Goal: Task Accomplishment & Management: Manage account settings

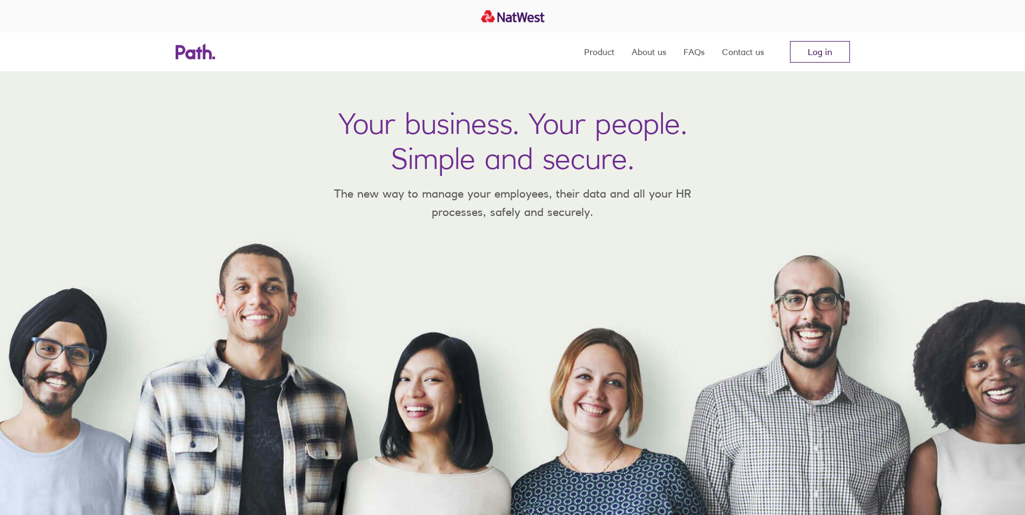
click at [830, 55] on link "Log in" at bounding box center [820, 52] width 60 height 22
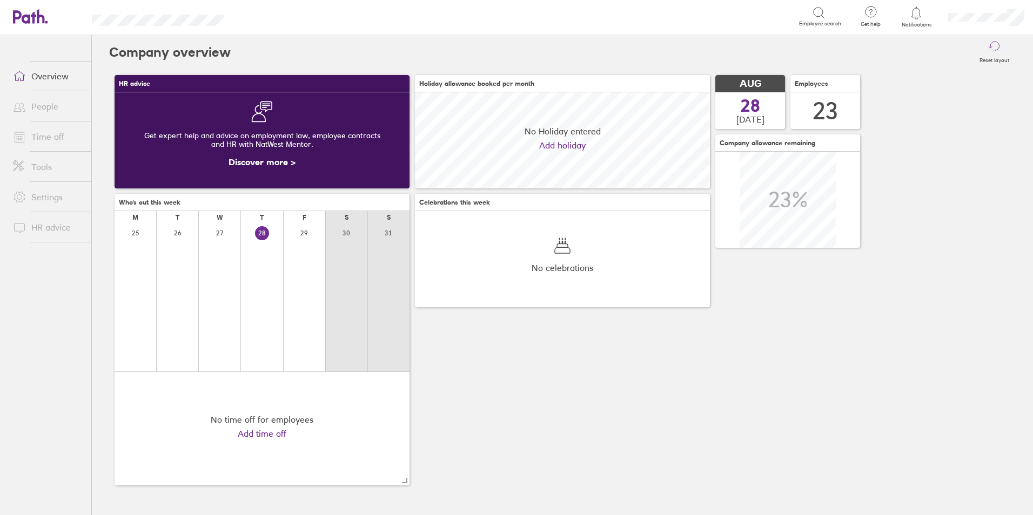
scroll to position [96, 295]
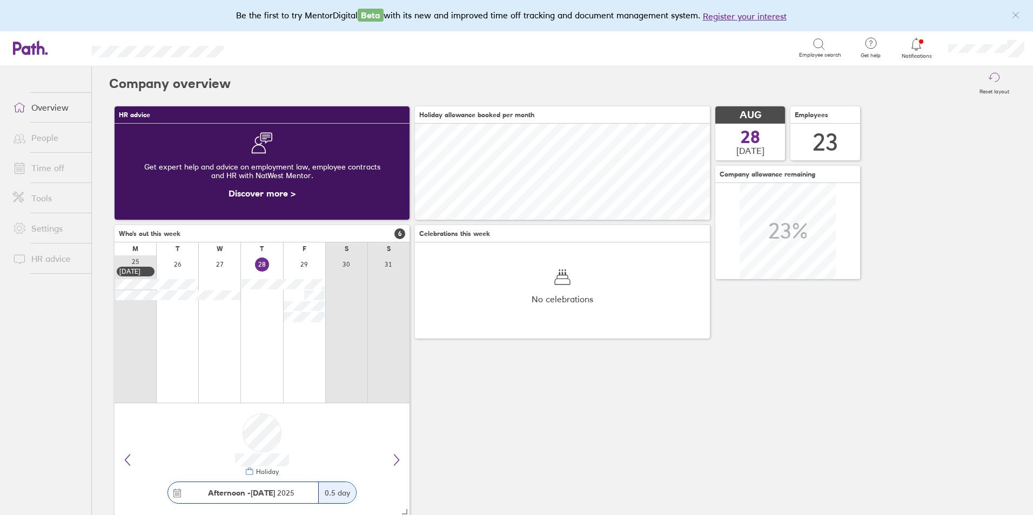
click at [748, 417] on div "HR advice Get expert help and advice on employment law, employee contracts and …" at bounding box center [562, 311] width 906 height 421
click at [52, 164] on link "Time off" at bounding box center [47, 168] width 87 height 22
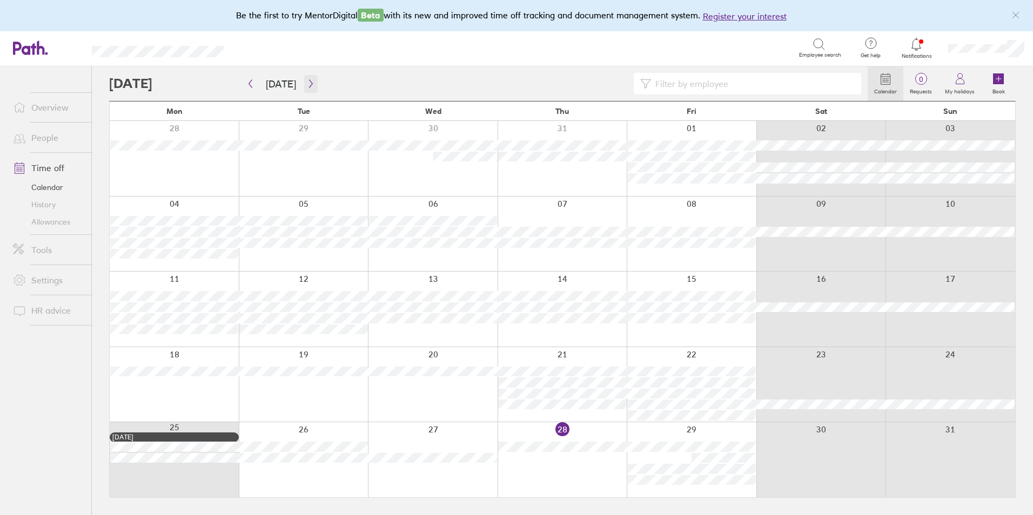
click at [313, 90] on button "button" at bounding box center [311, 84] width 14 height 18
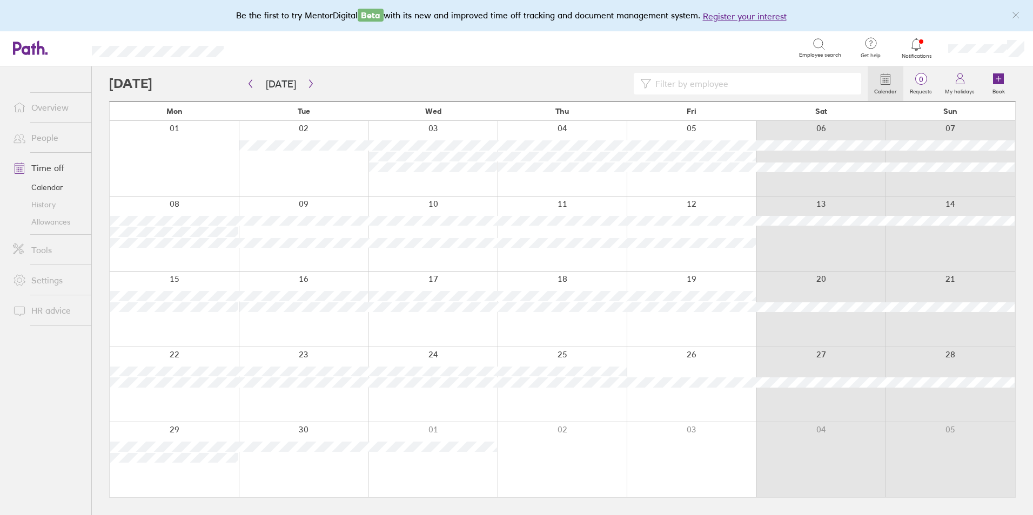
click at [194, 479] on div at bounding box center [174, 459] width 129 height 75
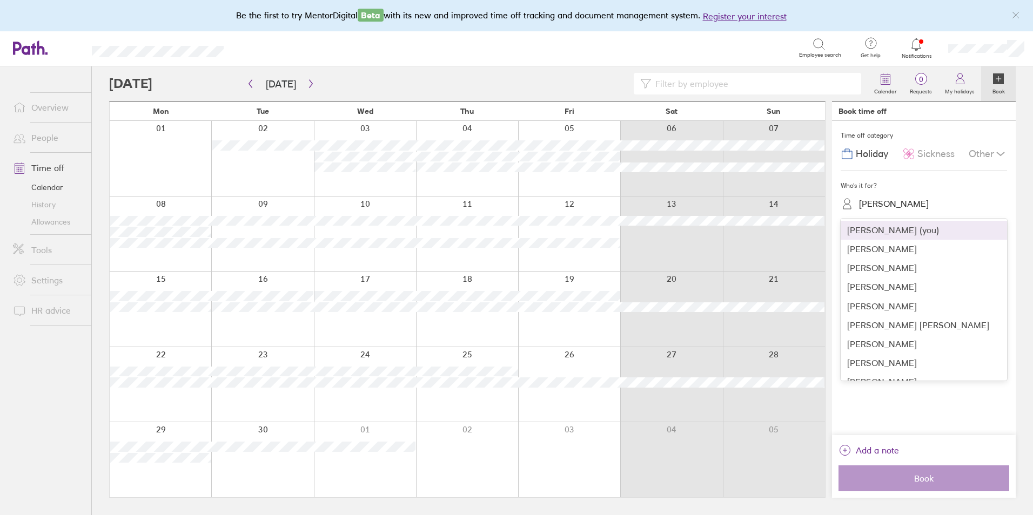
click at [896, 208] on div "[PERSON_NAME]" at bounding box center [894, 204] width 70 height 10
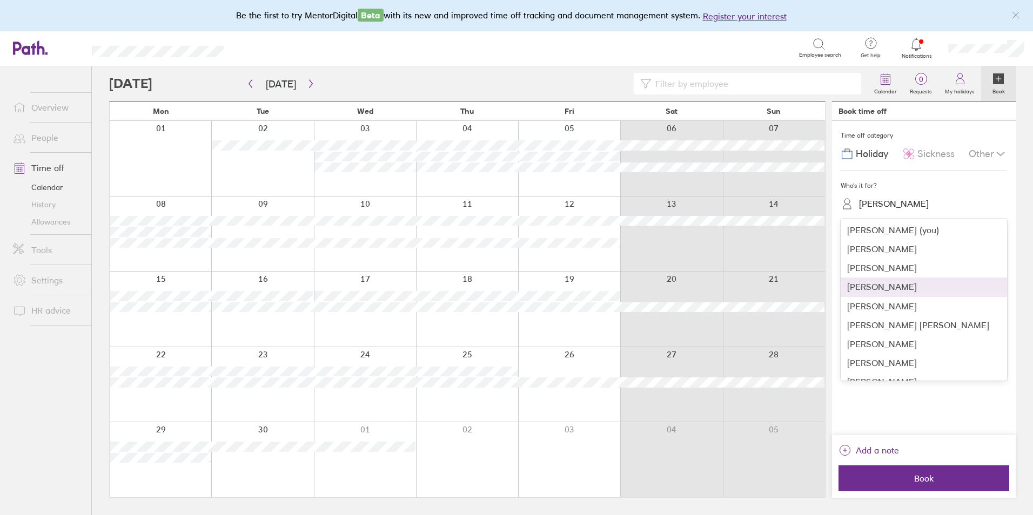
click at [882, 288] on div "[PERSON_NAME]" at bounding box center [924, 287] width 166 height 19
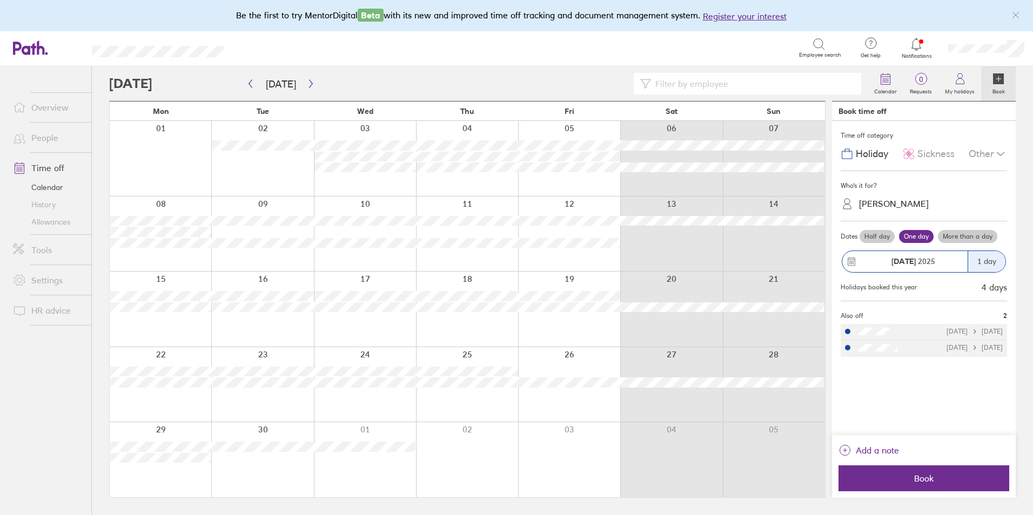
click at [971, 237] on label "More than a day" at bounding box center [967, 236] width 59 height 13
click at [0, 0] on input "More than a day" at bounding box center [0, 0] width 0 height 0
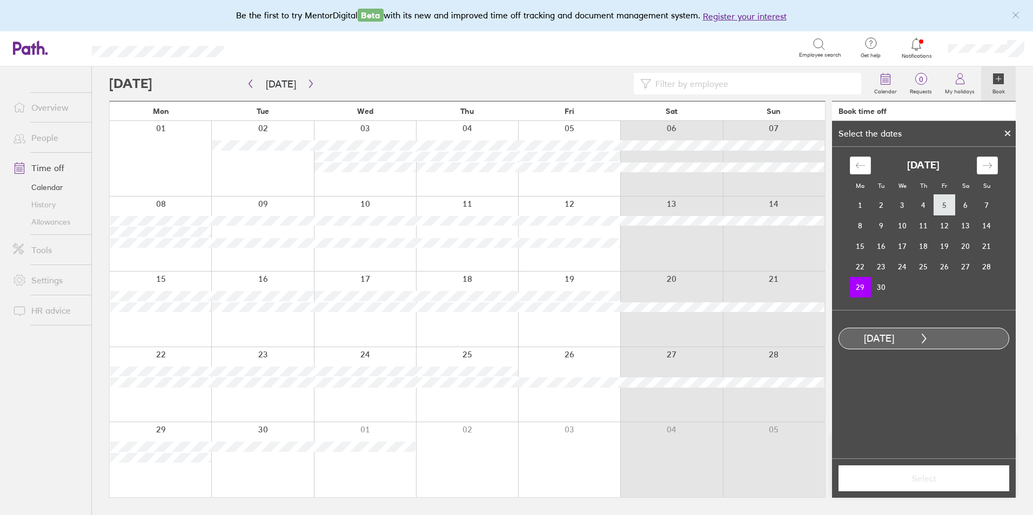
click at [941, 209] on td "5" at bounding box center [944, 205] width 21 height 21
click at [864, 207] on td "1" at bounding box center [860, 205] width 21 height 21
click at [862, 285] on td "29" at bounding box center [860, 287] width 21 height 21
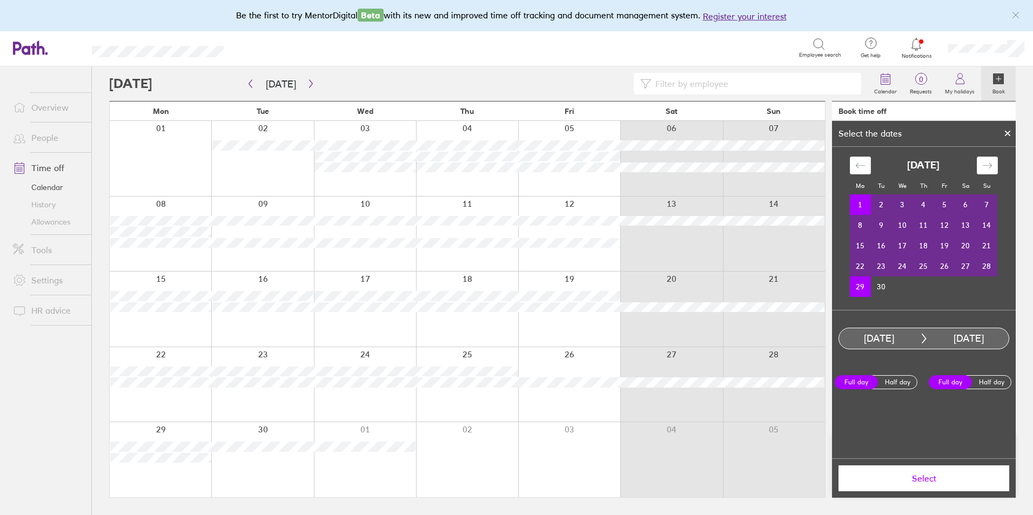
click at [869, 199] on td "1" at bounding box center [860, 204] width 21 height 21
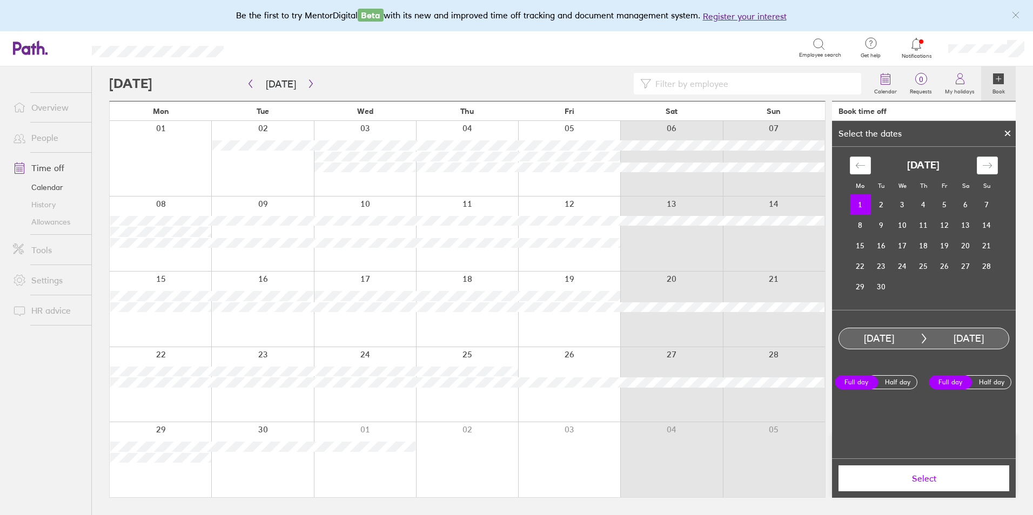
click at [857, 208] on td "1" at bounding box center [860, 204] width 21 height 21
click at [861, 287] on td "29" at bounding box center [860, 287] width 21 height 21
click at [881, 293] on td "30" at bounding box center [881, 287] width 21 height 21
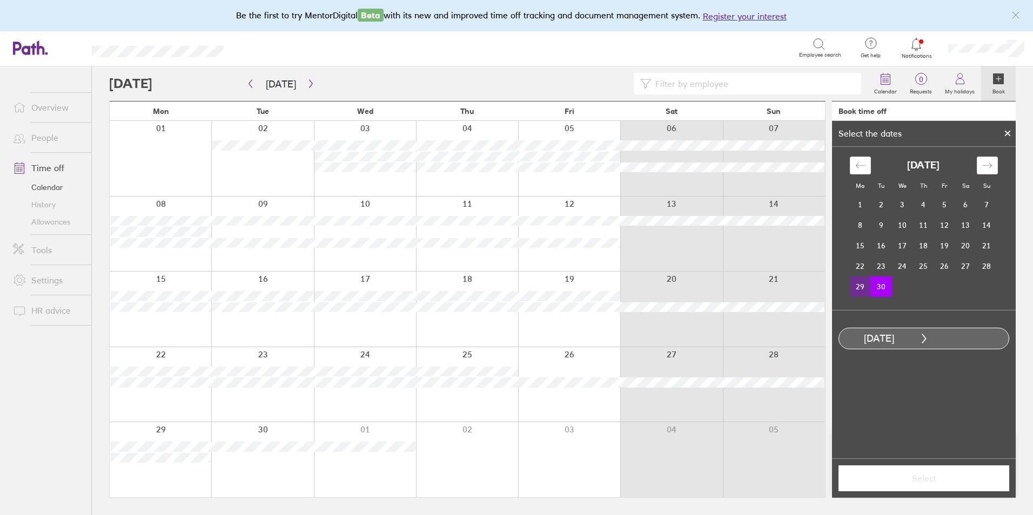
click at [857, 290] on td "29" at bounding box center [860, 287] width 21 height 21
click at [994, 167] on div "Move forward to switch to the next month." at bounding box center [987, 166] width 21 height 18
click at [956, 212] on td "4" at bounding box center [965, 204] width 21 height 21
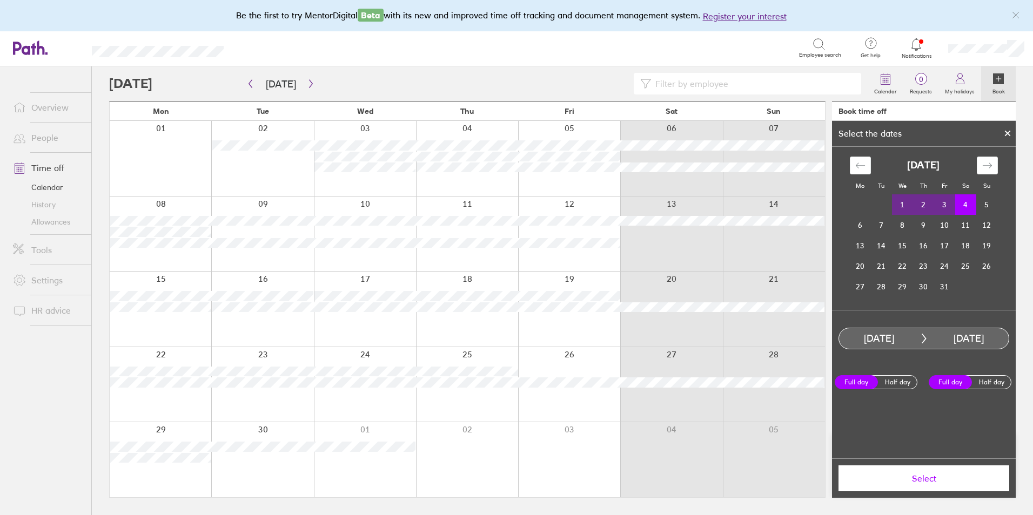
click at [931, 478] on span "Select" at bounding box center [924, 479] width 156 height 10
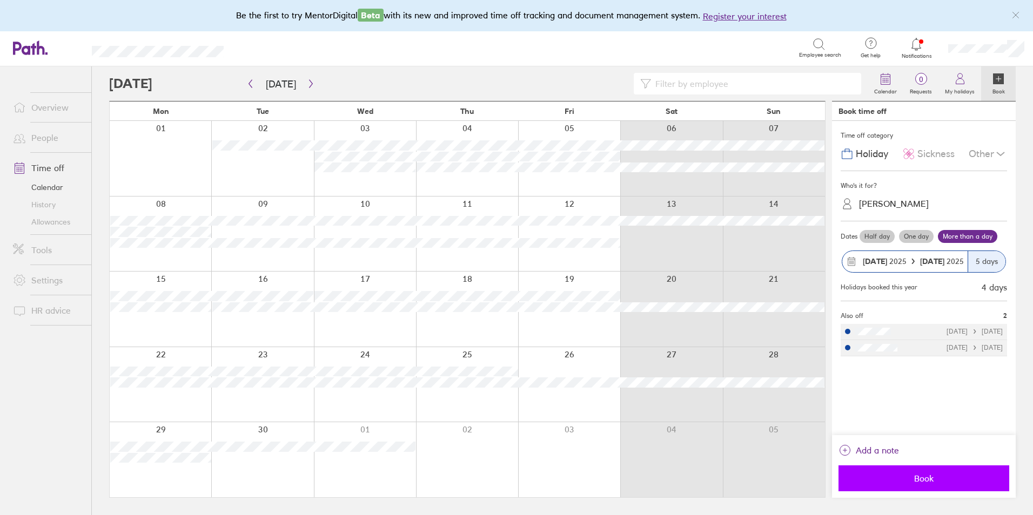
click at [943, 476] on span "Book" at bounding box center [924, 479] width 156 height 10
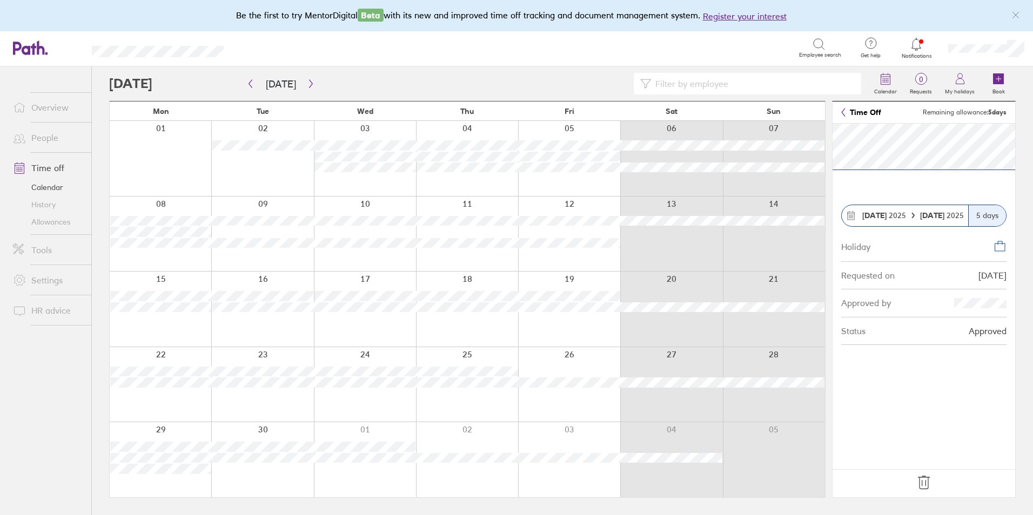
click at [852, 214] on icon at bounding box center [851, 214] width 7 height 0
click at [982, 220] on div "5 days" at bounding box center [987, 215] width 38 height 21
click at [1002, 241] on icon at bounding box center [1000, 242] width 4 height 3
